Goal: Book appointment/travel/reservation

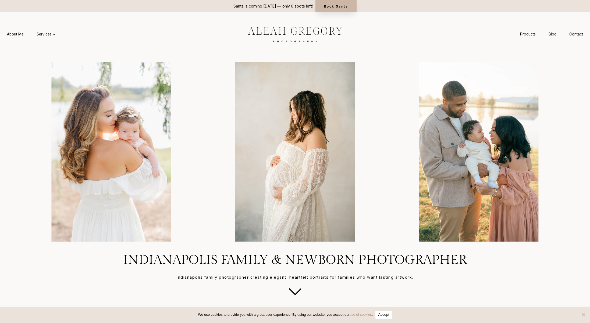
click at [339, 4] on link "Book Santa" at bounding box center [335, 6] width 41 height 12
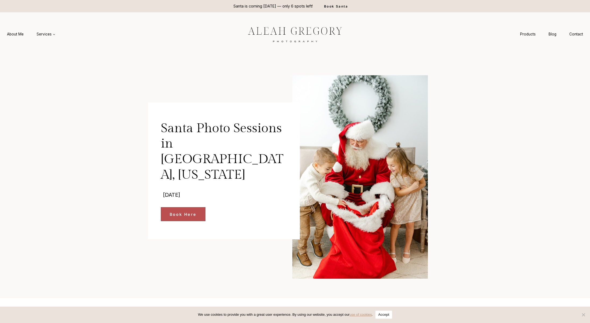
drag, startPoint x: 172, startPoint y: 181, endPoint x: 170, endPoint y: 178, distance: 3.7
click at [172, 211] on span "Book Here" at bounding box center [183, 214] width 27 height 6
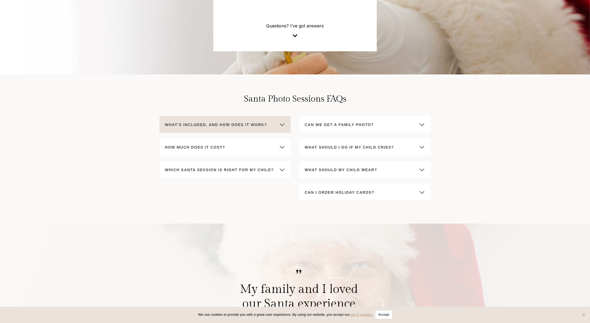
scroll to position [2123, 0]
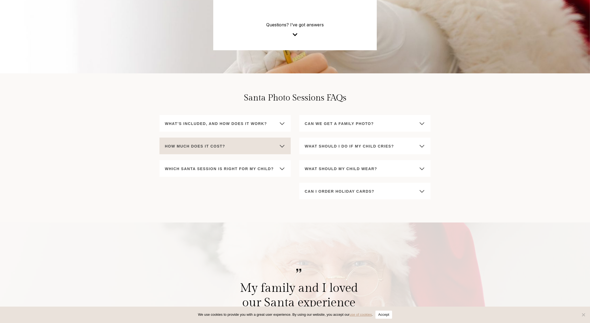
click at [275, 146] on button "How much does it cost?" at bounding box center [224, 146] width 131 height 17
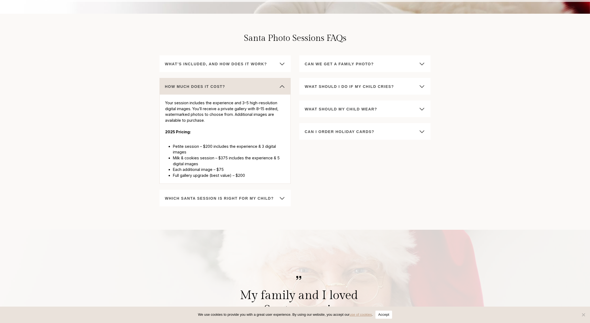
scroll to position [2181, 0]
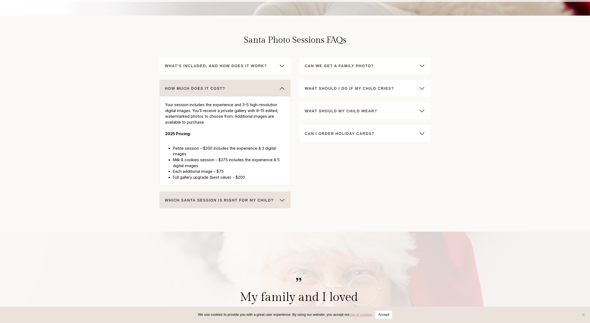
click at [281, 204] on button "Which Santa session is right for my child?" at bounding box center [224, 200] width 131 height 17
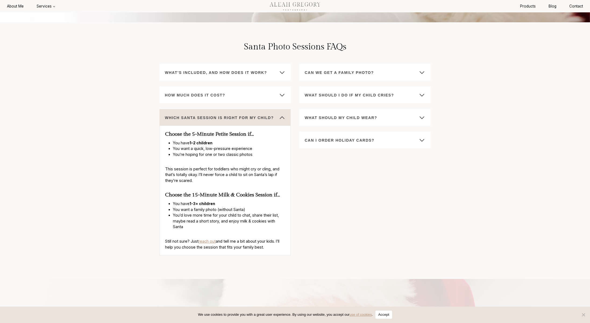
scroll to position [2176, 0]
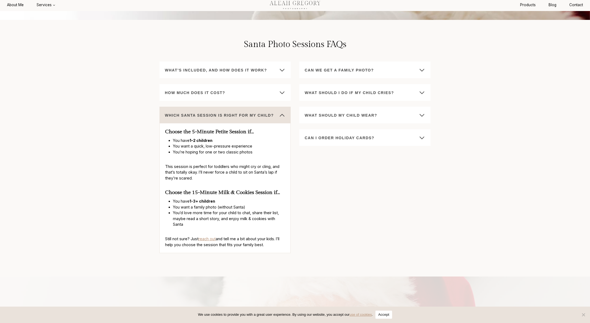
click at [281, 116] on span "button" at bounding box center [282, 115] width 6 height 6
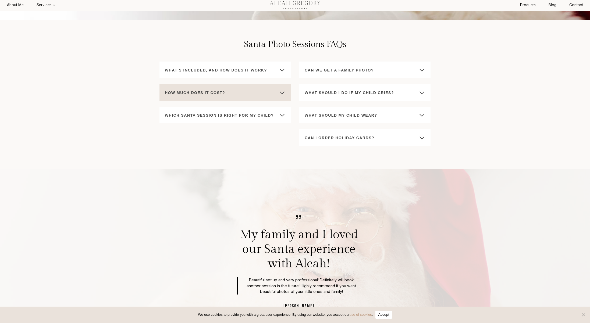
click at [282, 93] on span "button" at bounding box center [282, 93] width 6 height 6
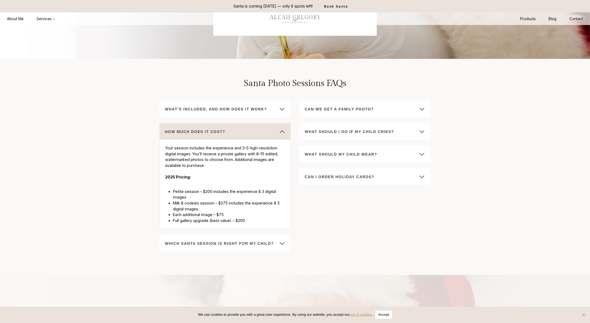
scroll to position [2137, 0]
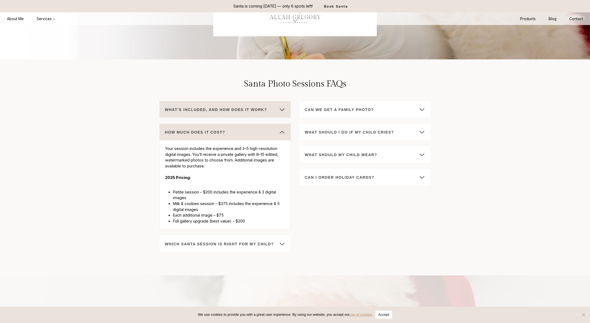
click at [282, 107] on span "button" at bounding box center [282, 109] width 6 height 6
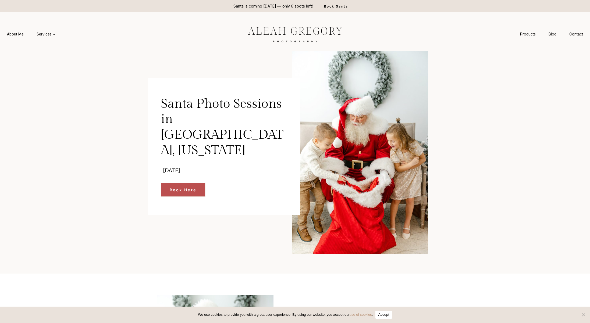
scroll to position [0, 0]
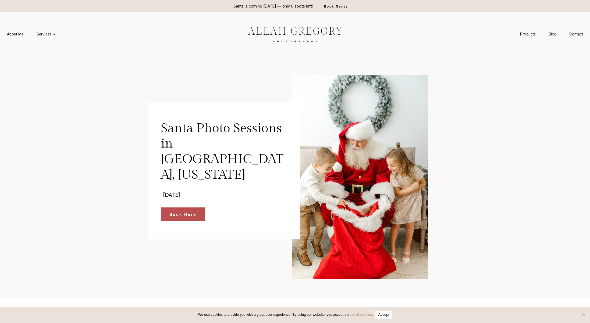
click at [286, 30] on img at bounding box center [294, 34] width 121 height 23
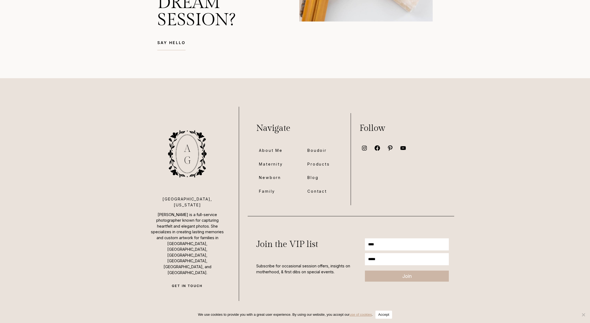
scroll to position [4238, 0]
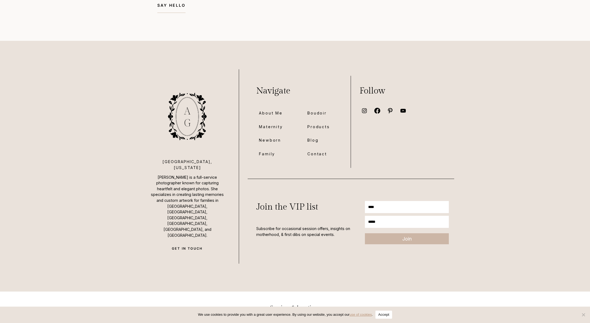
click at [377, 110] on icon at bounding box center [377, 110] width 7 height 7
